Goal: Use online tool/utility

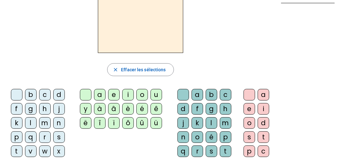
scroll to position [46, 0]
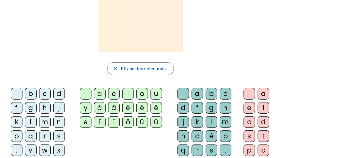
click at [57, 120] on div "n" at bounding box center [59, 122] width 12 height 12
click at [142, 91] on div "o" at bounding box center [143, 94] width 12 height 12
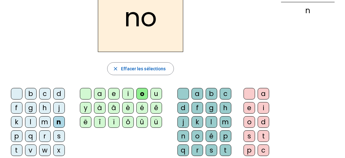
click at [227, 147] on div "t" at bounding box center [226, 151] width 12 height 12
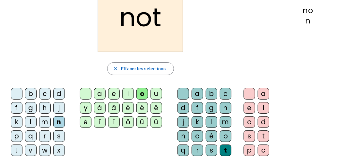
click at [251, 107] on div "e" at bounding box center [250, 108] width 12 height 12
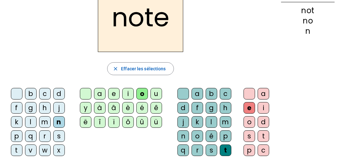
click at [30, 147] on div "v" at bounding box center [31, 151] width 12 height 12
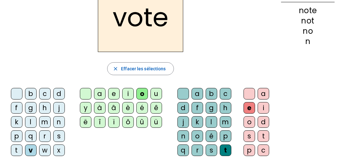
click at [129, 95] on div "i" at bounding box center [128, 94] width 12 height 12
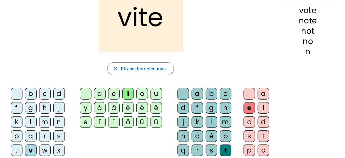
click at [180, 107] on div "d" at bounding box center [184, 108] width 12 height 12
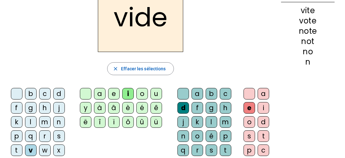
click at [45, 133] on div "r" at bounding box center [45, 136] width 12 height 12
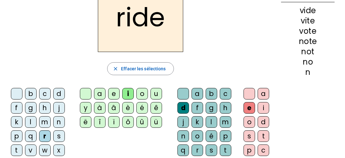
click at [155, 92] on div "u" at bounding box center [157, 94] width 12 height 12
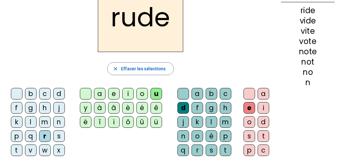
click at [213, 147] on div "s" at bounding box center [212, 151] width 12 height 12
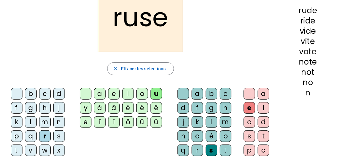
click at [45, 122] on div "m" at bounding box center [45, 122] width 12 height 12
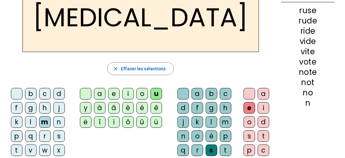
click at [31, 93] on div "b" at bounding box center [31, 94] width 12 height 12
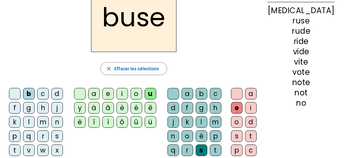
click at [128, 91] on div "i" at bounding box center [123, 94] width 12 height 12
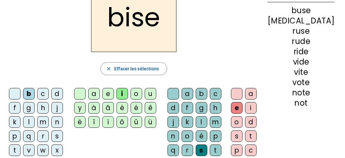
click at [99, 93] on div "a" at bounding box center [94, 94] width 12 height 12
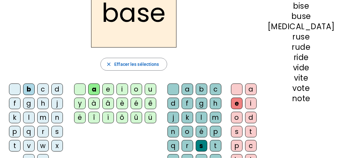
scroll to position [47, 0]
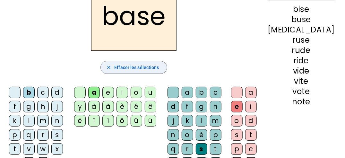
click at [144, 67] on span "Effacer les sélections" at bounding box center [136, 68] width 45 height 8
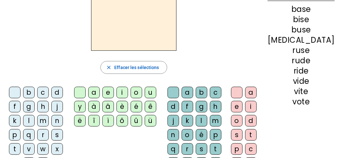
click at [30, 92] on div "b" at bounding box center [29, 93] width 12 height 12
click at [100, 91] on div "a" at bounding box center [94, 93] width 12 height 12
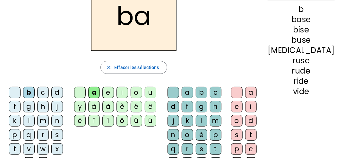
click at [208, 146] on div "s" at bounding box center [202, 149] width 12 height 12
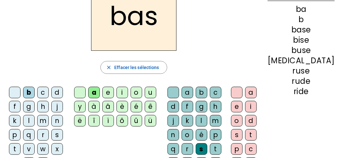
click at [15, 132] on div "p" at bounding box center [15, 135] width 12 height 12
